Goal: Navigation & Orientation: Find specific page/section

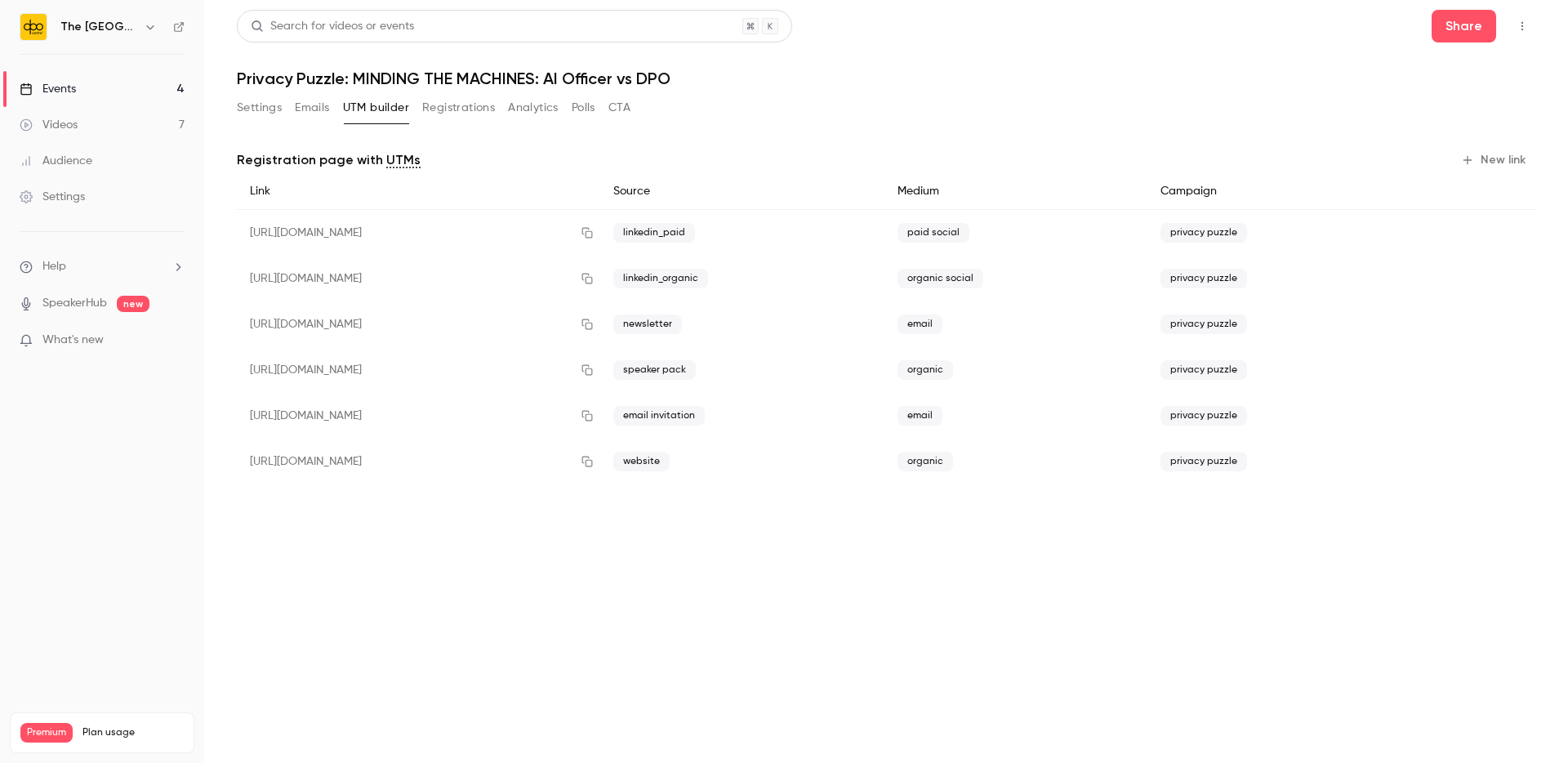
click at [452, 110] on button "Registrations" at bounding box center [458, 108] width 72 height 27
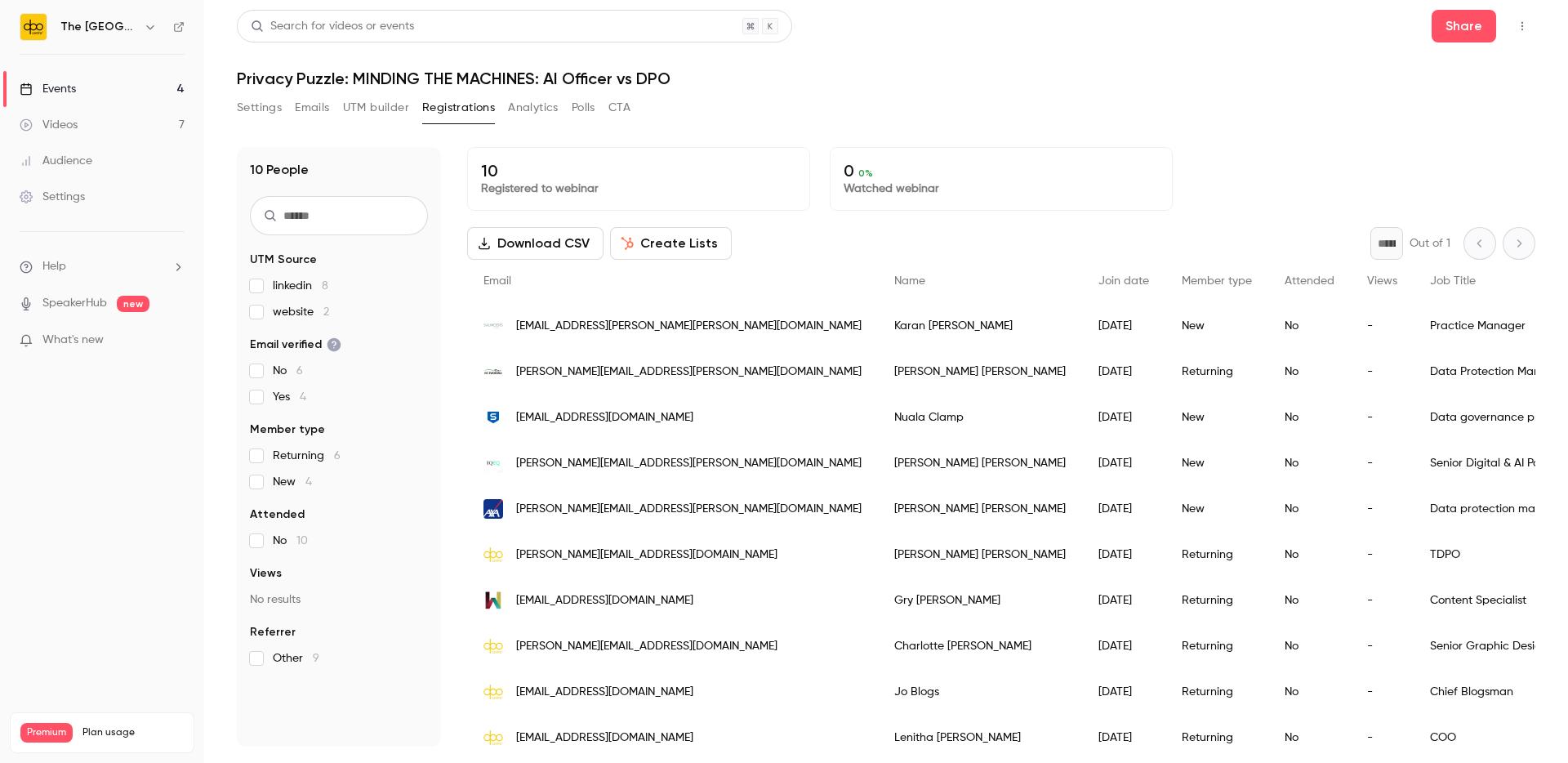
click at [66, 91] on div "Events" at bounding box center [48, 89] width 57 height 16
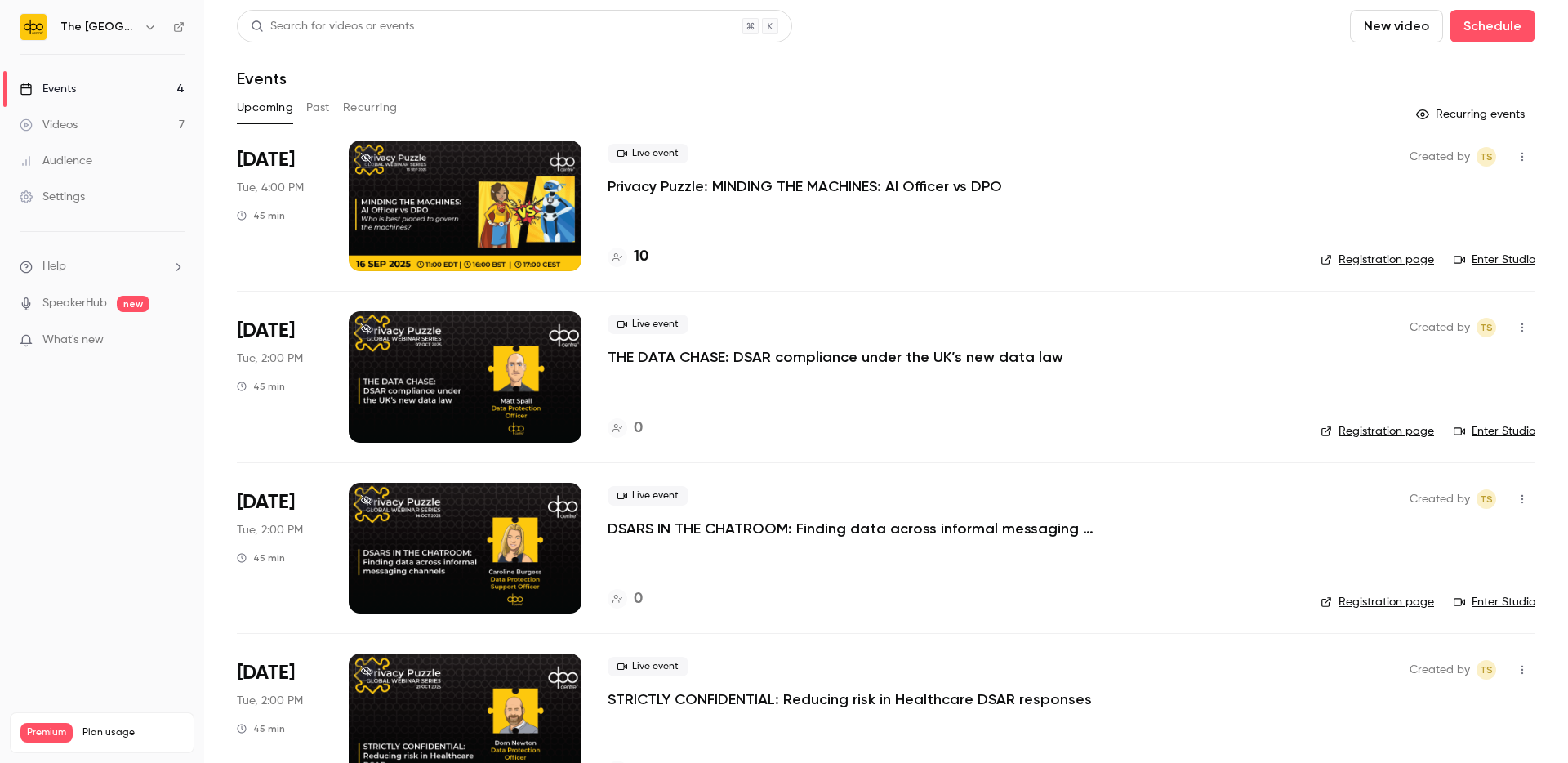
click at [330, 105] on button "Past" at bounding box center [319, 108] width 24 height 27
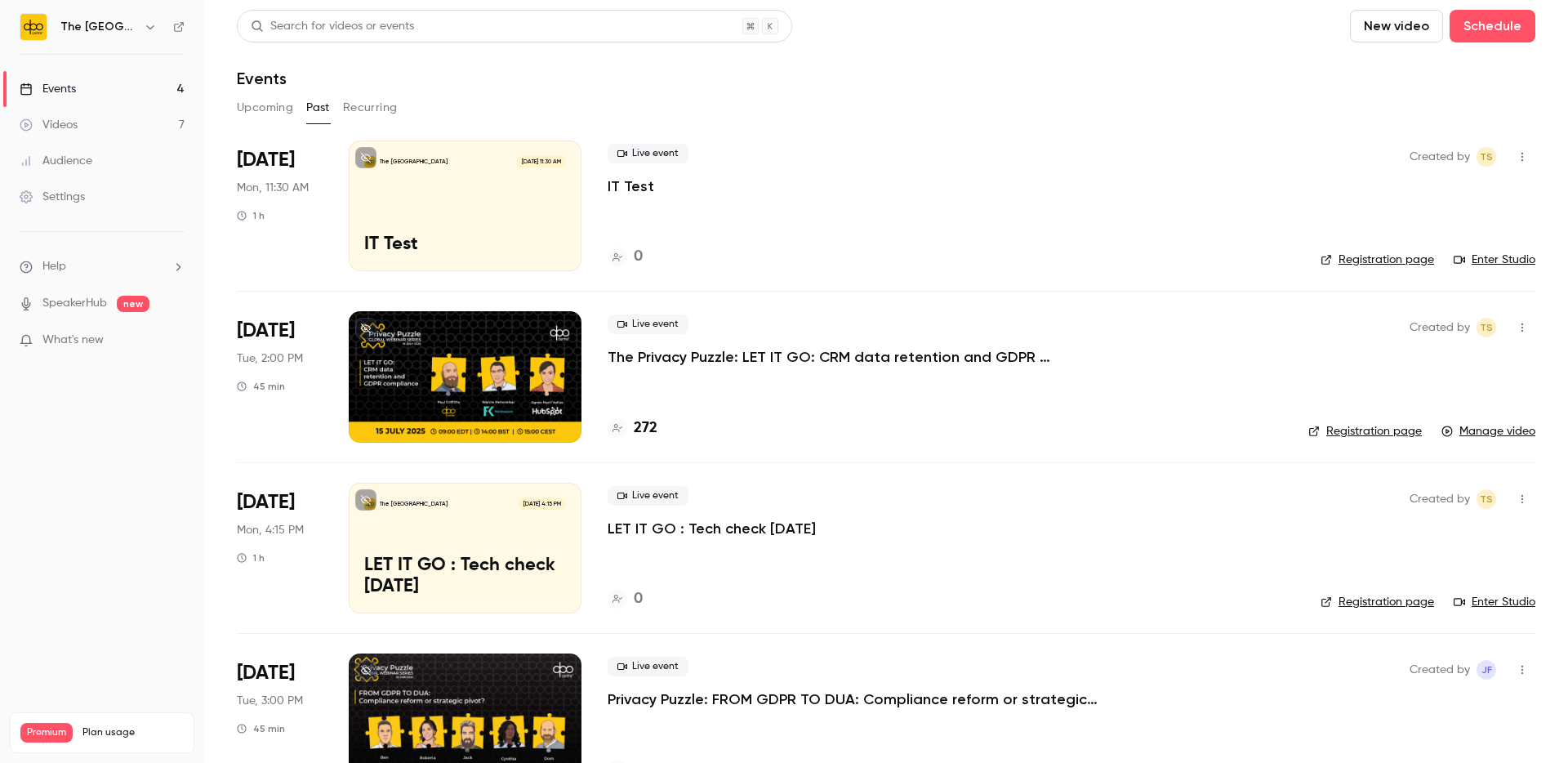
click at [253, 113] on button "Upcoming" at bounding box center [265, 108] width 57 height 27
